Goal: Information Seeking & Learning: Learn about a topic

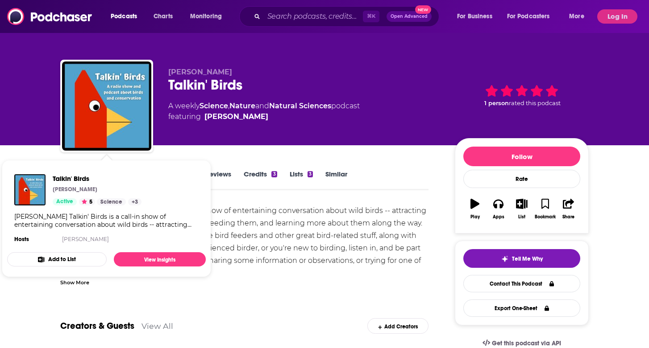
click at [269, 258] on div "[PERSON_NAME] Talkin' Birds is a call-in show of entertaining conversation abou…" at bounding box center [244, 242] width 368 height 75
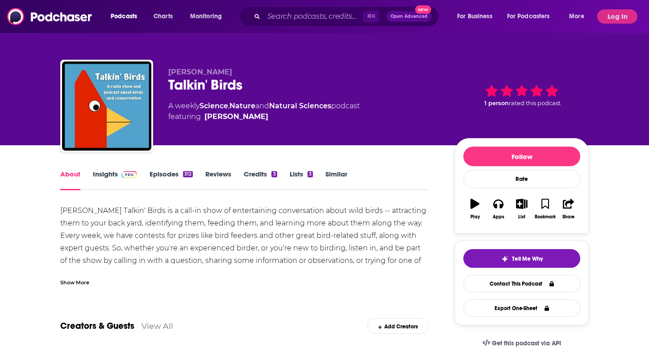
click at [118, 176] on span at bounding box center [127, 174] width 19 height 8
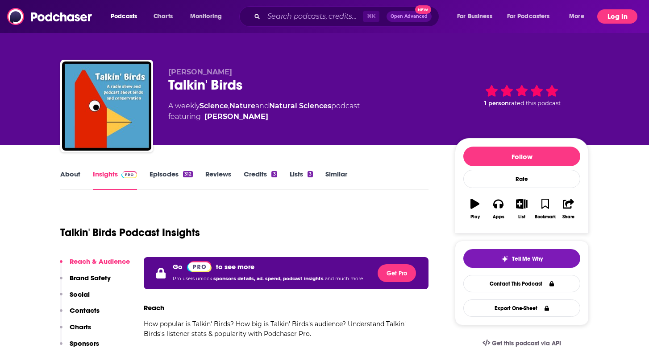
click at [615, 22] on button "Log In" at bounding box center [617, 16] width 40 height 14
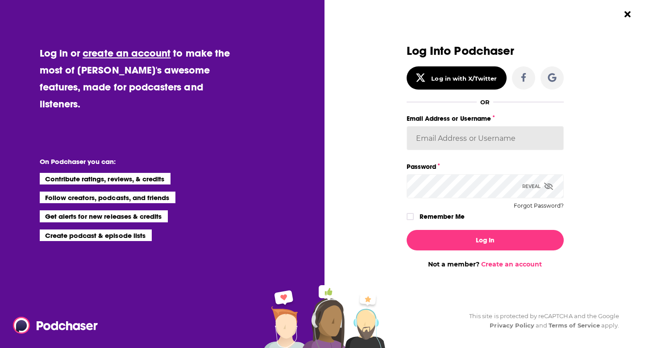
type input "[EMAIL_ADDRESS][DOMAIN_NAME]"
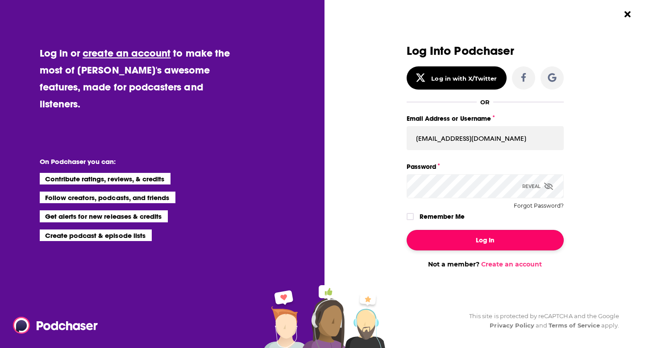
click at [480, 241] on button "Log In" at bounding box center [484, 240] width 157 height 21
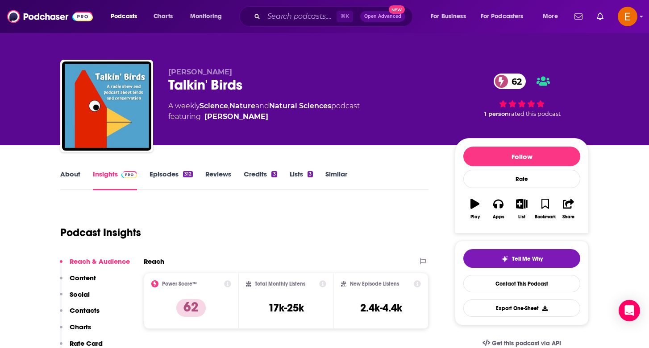
click at [228, 284] on icon at bounding box center [227, 284] width 7 height 7
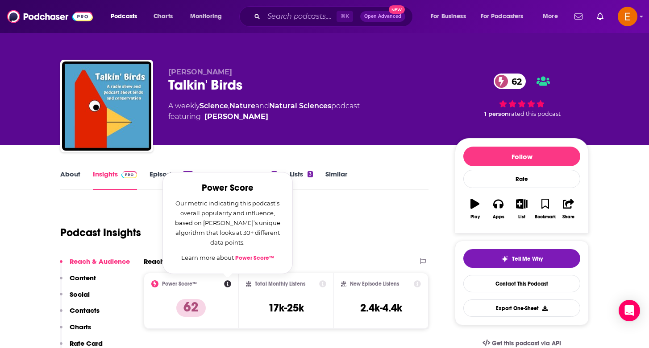
click at [255, 258] on link "Power Score™" at bounding box center [254, 258] width 39 height 7
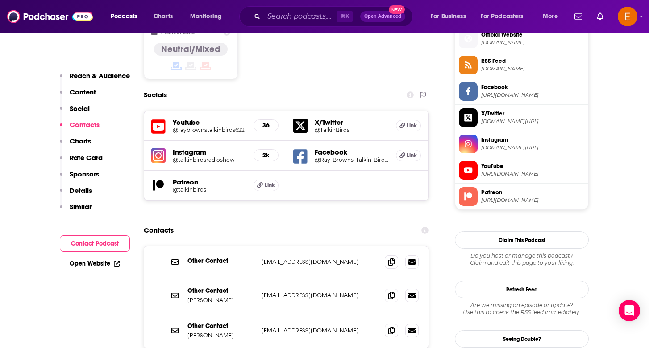
scroll to position [664, 0]
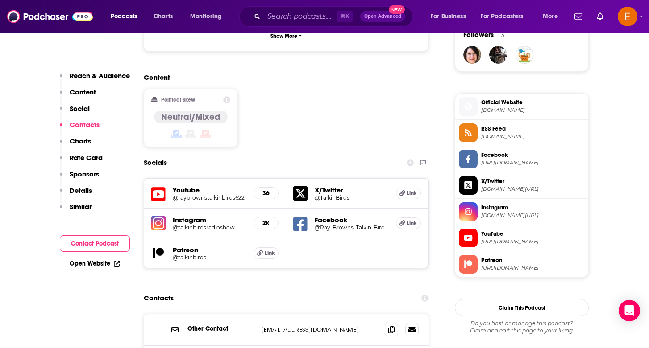
click at [188, 195] on h5 "@raybrownstalkinbirds622" at bounding box center [210, 198] width 74 height 7
click at [191, 224] on h5 "@talkinbirdsradioshow" at bounding box center [210, 227] width 74 height 7
click at [327, 224] on h5 "@Ray-Browns-Talkin-Birds-355486067807078" at bounding box center [352, 227] width 74 height 7
click at [328, 195] on h5 "@TalkinBirds" at bounding box center [352, 198] width 74 height 7
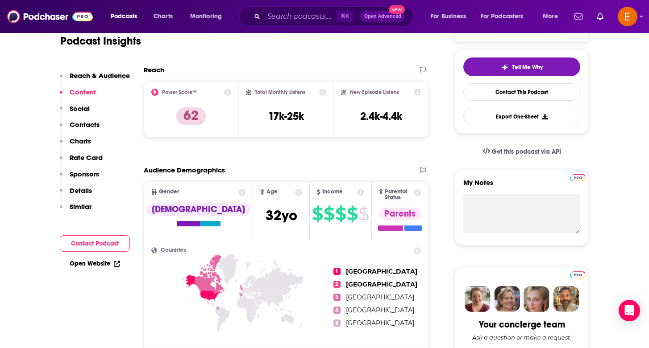
scroll to position [0, 0]
